Goal: Navigation & Orientation: Find specific page/section

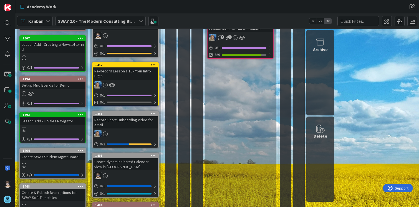
scroll to position [138, 0]
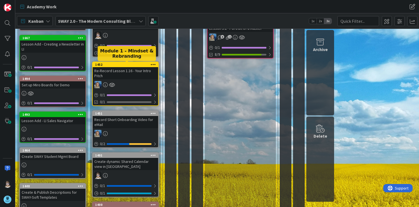
click at [124, 64] on div "1452" at bounding box center [126, 65] width 63 height 4
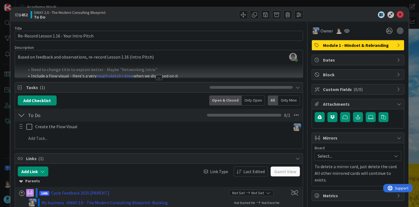
click at [157, 77] on div at bounding box center [159, 77] width 6 height 4
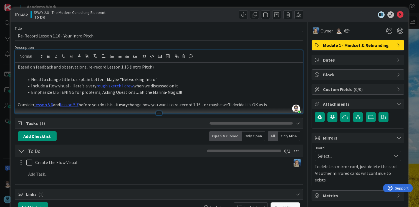
click at [156, 112] on div at bounding box center [159, 113] width 6 height 4
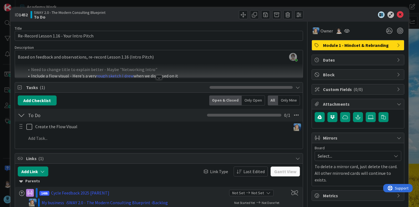
click at [159, 80] on div "Title 40 / 128 Re-Record Lesson 1.16 - Your Intro Pitch Description [PERSON_NAM…" at bounding box center [159, 145] width 289 height 247
click at [373, 206] on div "Owner Module 1 - Mindset & Rebranding Dates Block Custom Fields ( 0/0 ) Attachm…" at bounding box center [358, 145] width 93 height 247
click at [397, 15] on icon at bounding box center [400, 14] width 7 height 7
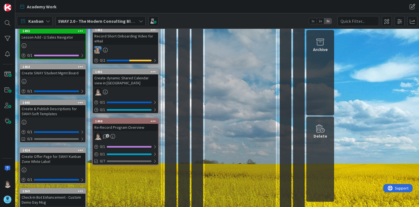
scroll to position [221, 0]
click at [131, 196] on div "To Do Add Card... 1303 Module 3 - Client Discovery & Offer Design [PARENT] 1 13…" at bounding box center [125, 30] width 71 height 427
click at [116, 119] on div "1400" at bounding box center [125, 121] width 65 height 5
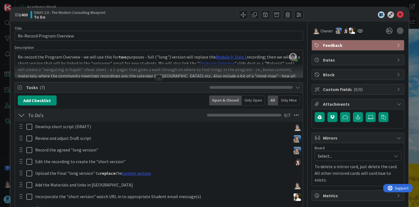
click at [156, 77] on div at bounding box center [159, 77] width 6 height 4
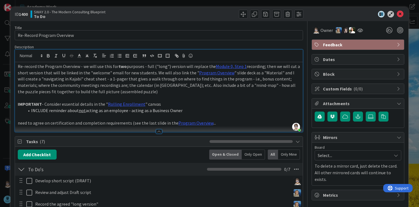
scroll to position [0, 0]
click at [159, 205] on p "Record the agreed "long version"" at bounding box center [161, 204] width 253 height 6
click at [316, 31] on div "Owner" at bounding box center [323, 30] width 20 height 7
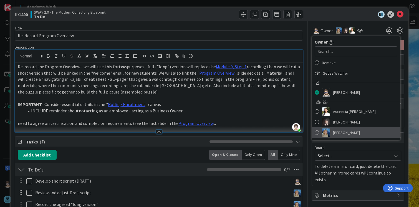
click at [315, 133] on span at bounding box center [317, 132] width 4 height 8
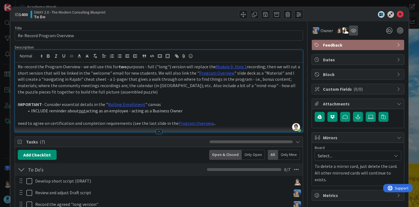
click at [353, 30] on div at bounding box center [353, 31] width 9 height 10
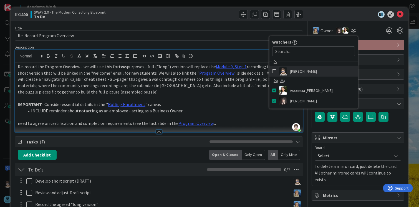
click at [304, 70] on span "[PERSON_NAME]" at bounding box center [303, 71] width 27 height 8
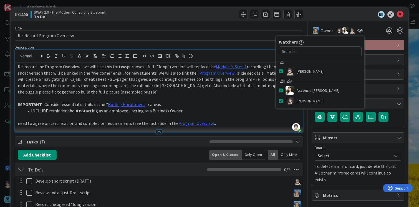
click at [200, 13] on div at bounding box center [231, 14] width 143 height 9
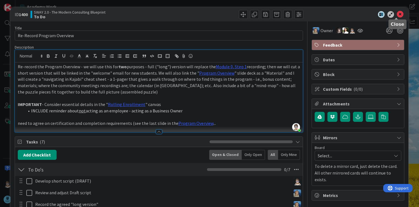
drag, startPoint x: 396, startPoint y: 12, endPoint x: 393, endPoint y: 17, distance: 5.6
click at [397, 12] on icon at bounding box center [400, 14] width 7 height 7
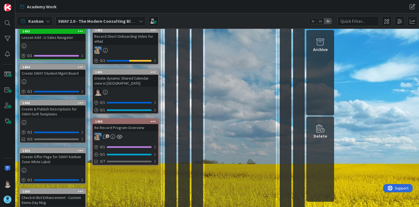
click at [135, 204] on div "To Do Add Card... 1303 Module 3 - Client Discovery & Offer Design [PARENT] 1 13…" at bounding box center [125, 30] width 71 height 427
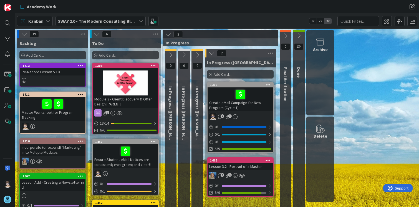
click at [171, 52] on icon at bounding box center [171, 55] width 6 height 6
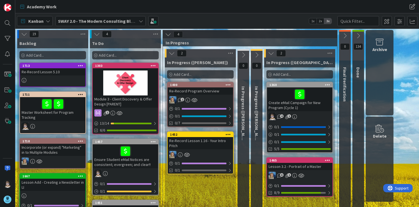
click at [139, 20] on icon at bounding box center [141, 21] width 4 height 4
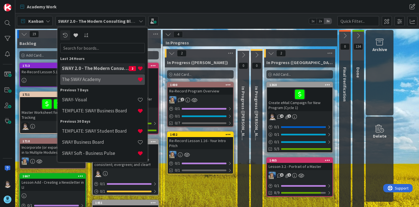
click at [106, 79] on h4 "The SWAY Academy" at bounding box center [99, 80] width 75 height 6
